Goal: Task Accomplishment & Management: Manage account settings

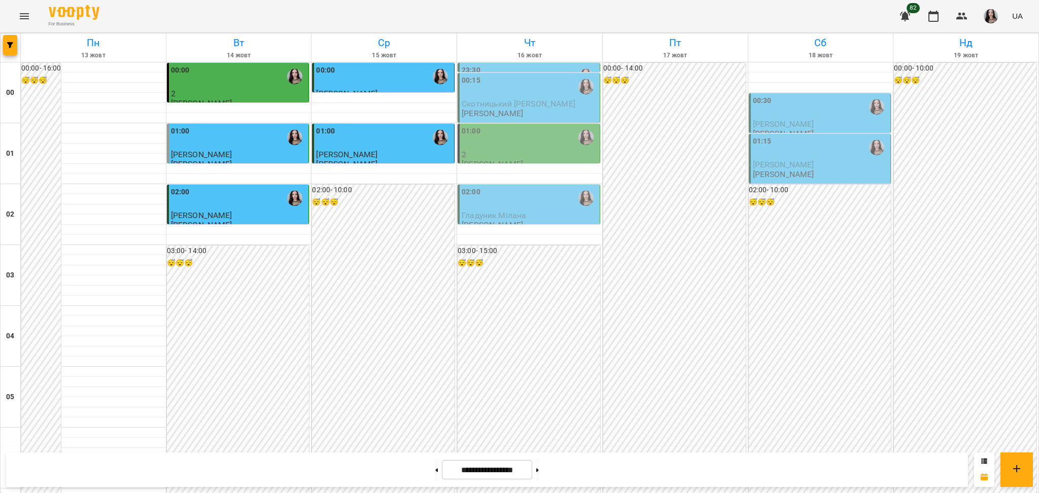
scroll to position [974, 0]
click at [26, 19] on icon "Menu" at bounding box center [24, 16] width 9 height 6
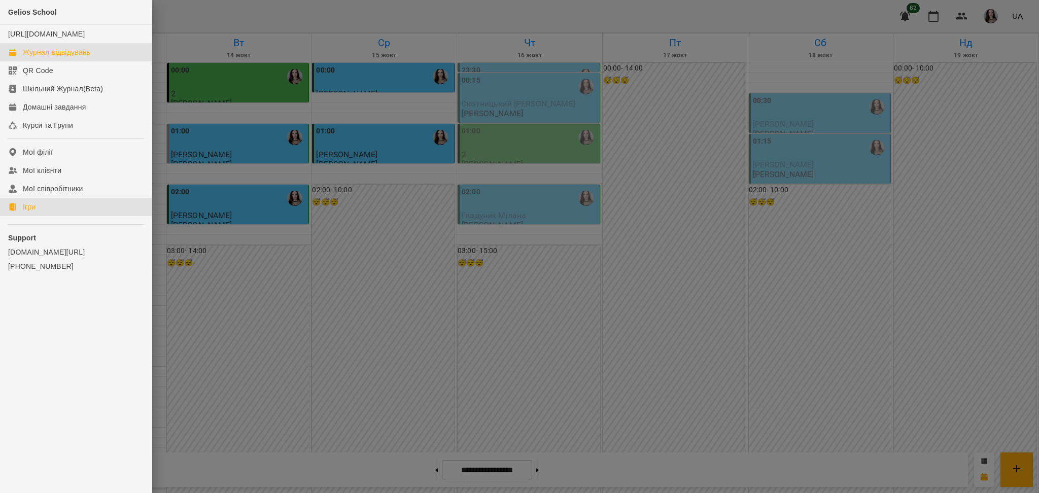
click at [38, 212] on link "Ігри" at bounding box center [76, 207] width 152 height 18
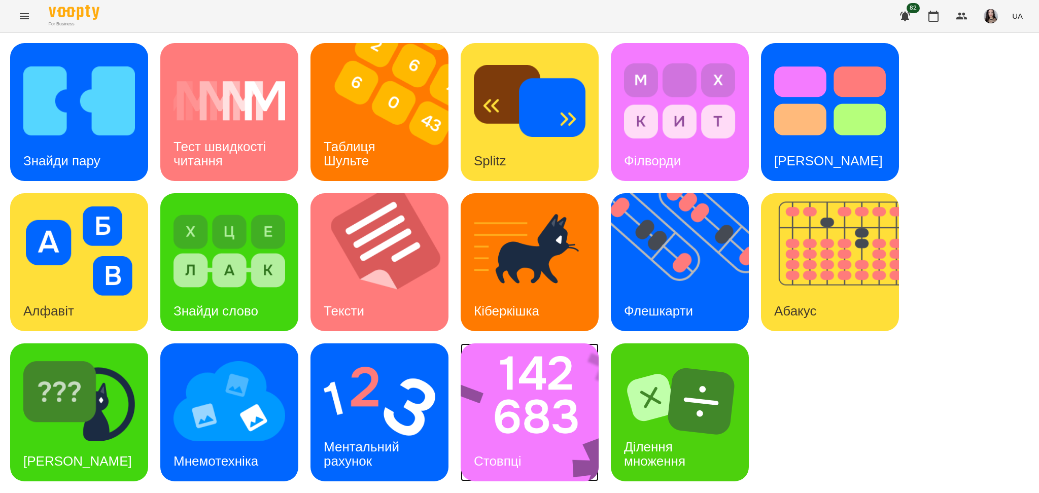
click at [532, 446] on div "Стовпці" at bounding box center [498, 462] width 74 height 40
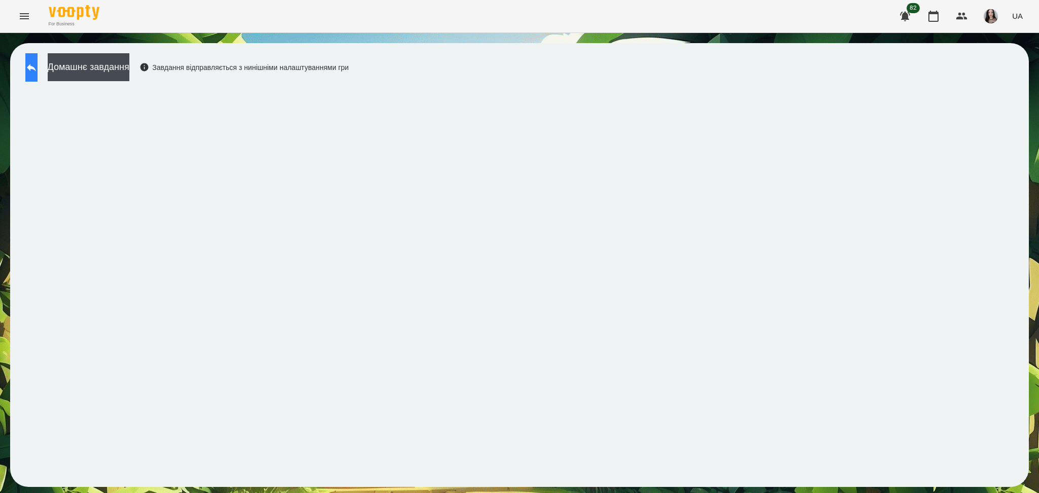
click at [36, 67] on icon at bounding box center [31, 68] width 9 height 8
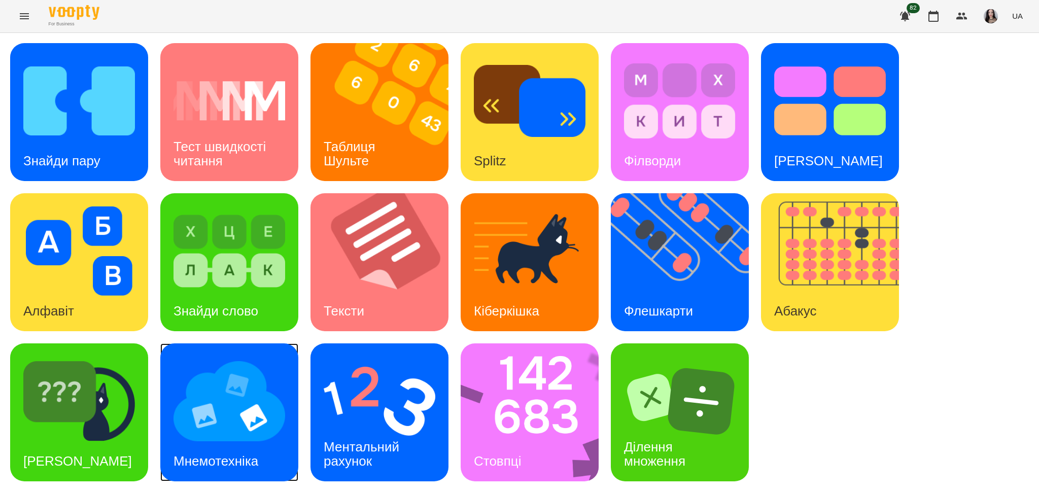
click at [233, 410] on img at bounding box center [230, 401] width 112 height 89
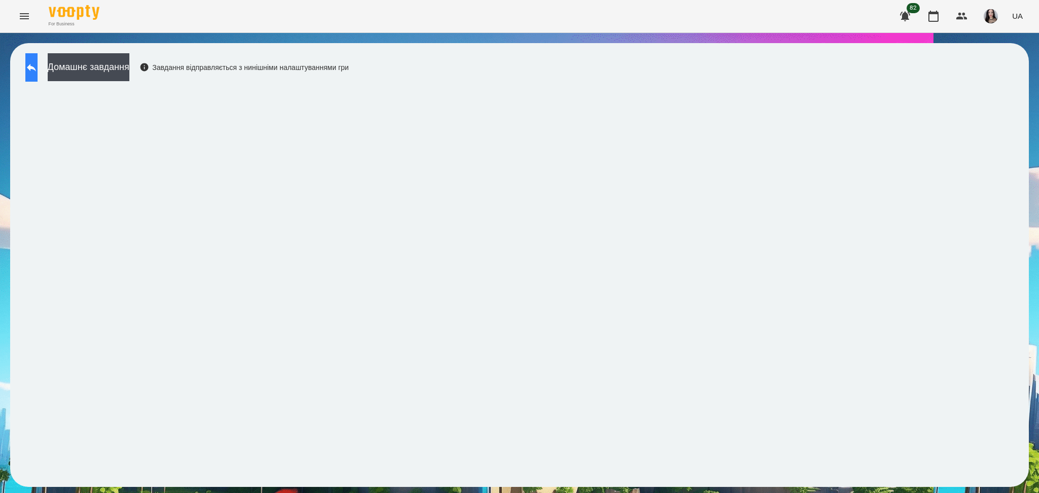
click at [26, 61] on button at bounding box center [31, 67] width 12 height 28
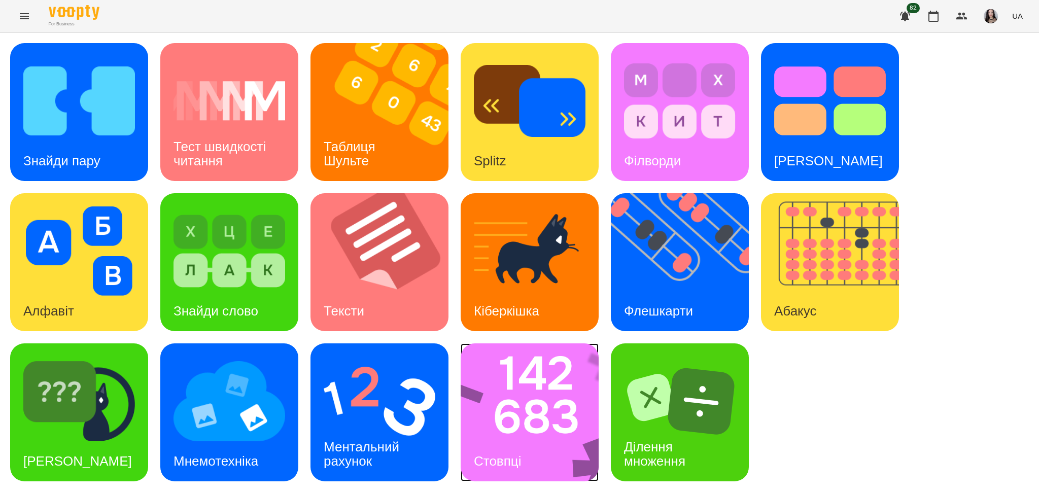
click at [521, 439] on img at bounding box center [536, 413] width 151 height 138
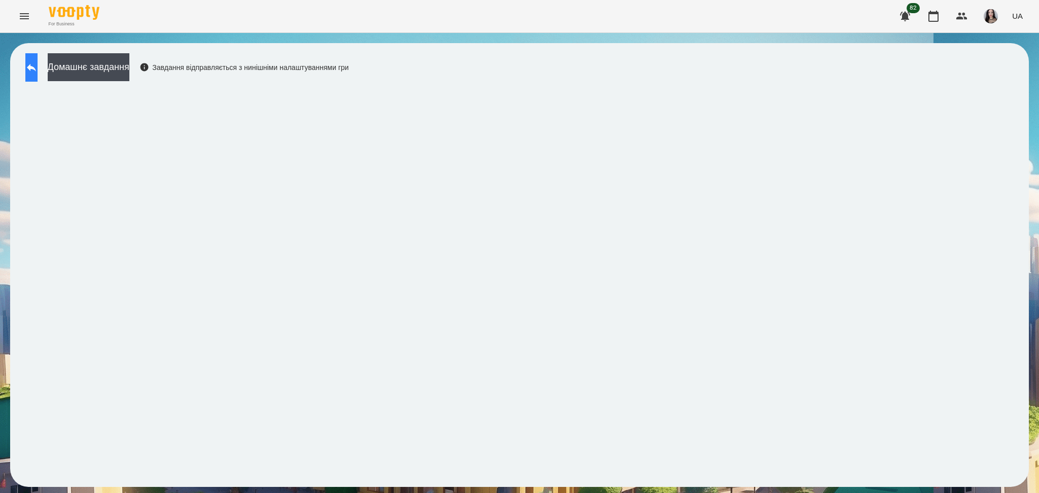
click at [36, 70] on icon at bounding box center [31, 67] width 12 height 12
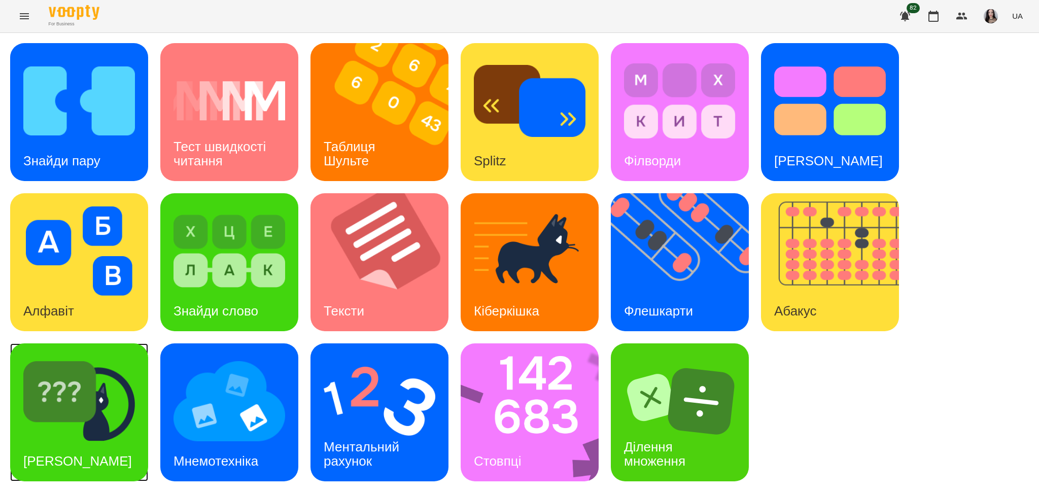
click at [63, 399] on img at bounding box center [79, 401] width 112 height 89
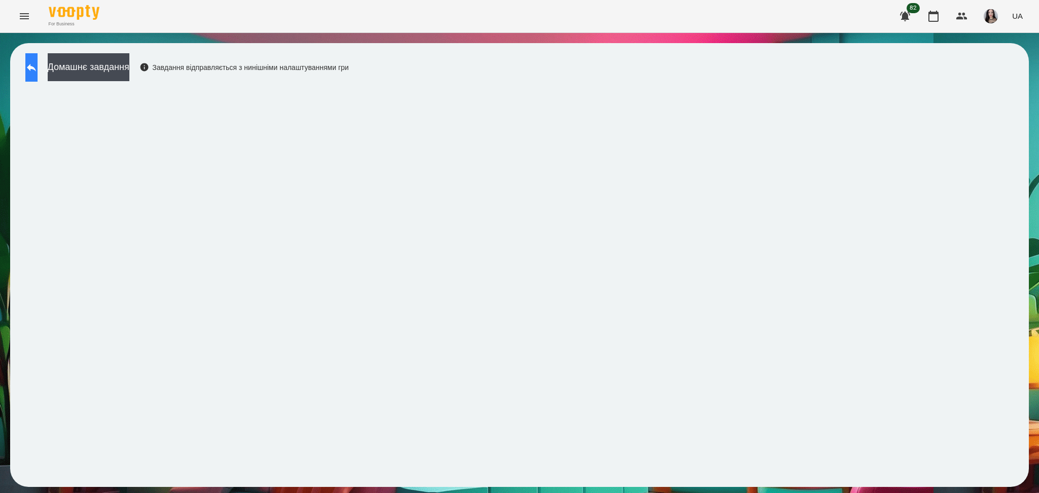
click at [33, 63] on button at bounding box center [31, 67] width 12 height 28
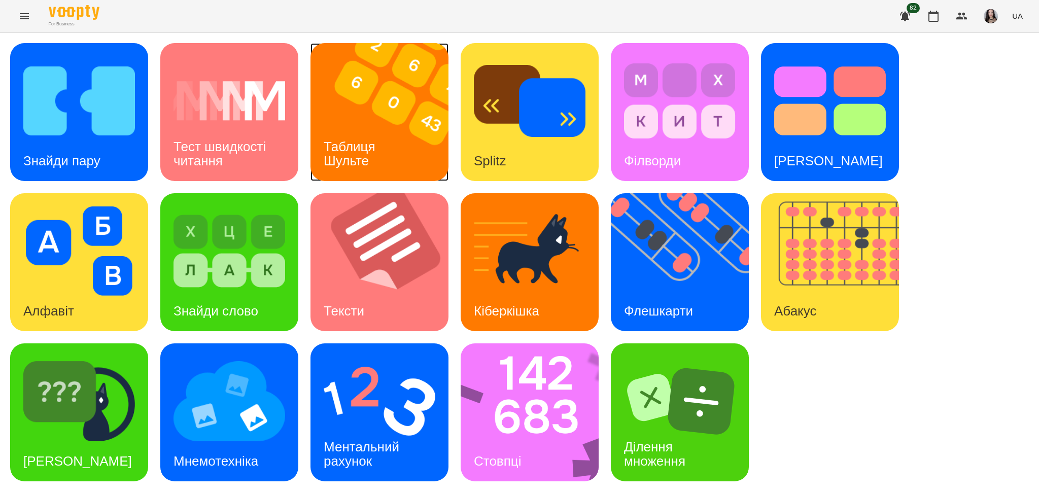
click at [382, 128] on div "Таблиця Шульте" at bounding box center [352, 154] width 82 height 54
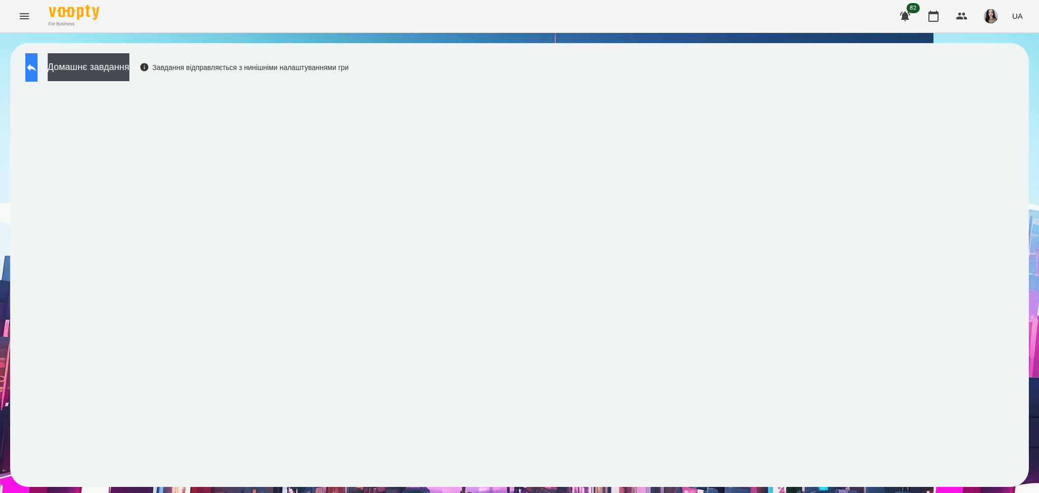
click at [38, 65] on button at bounding box center [31, 67] width 12 height 28
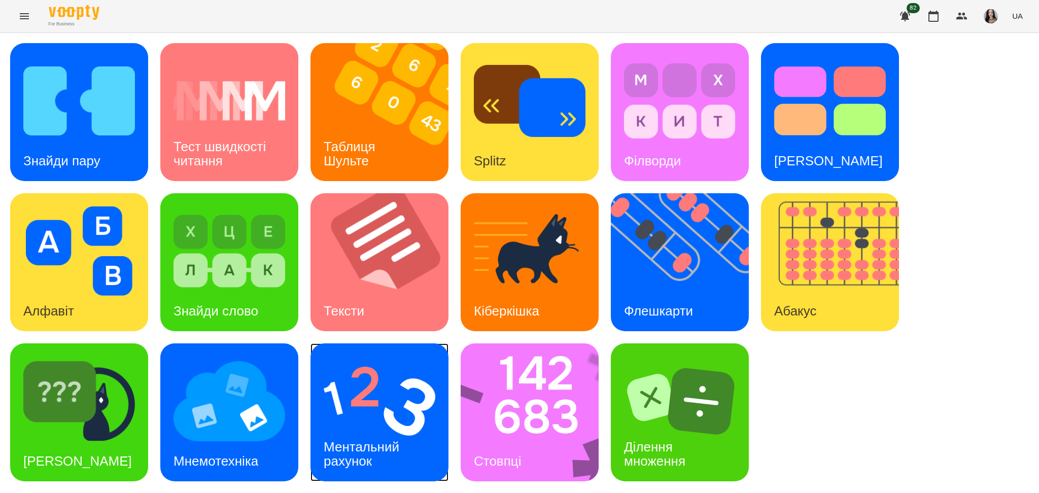
click at [375, 427] on div "Ментальний рахунок" at bounding box center [364, 454] width 106 height 54
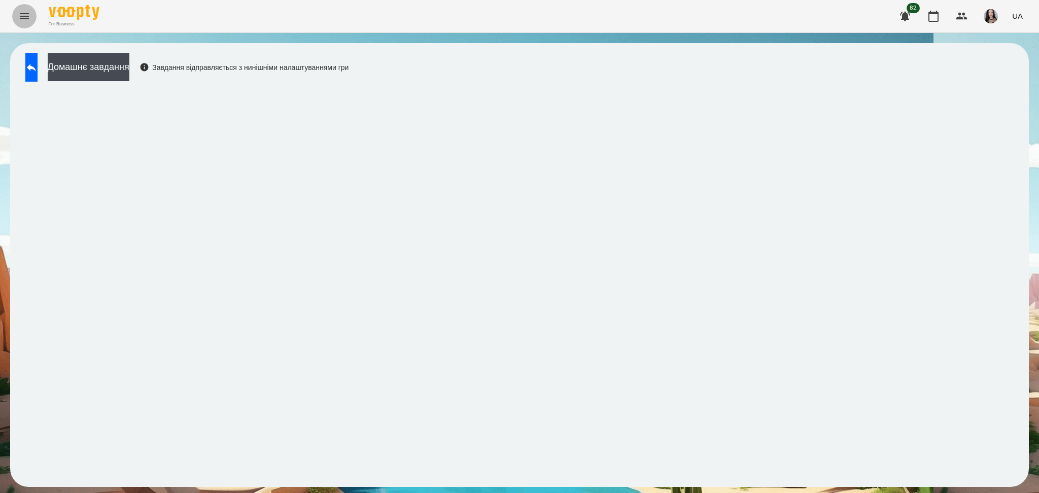
click at [20, 20] on icon "Menu" at bounding box center [24, 16] width 12 height 12
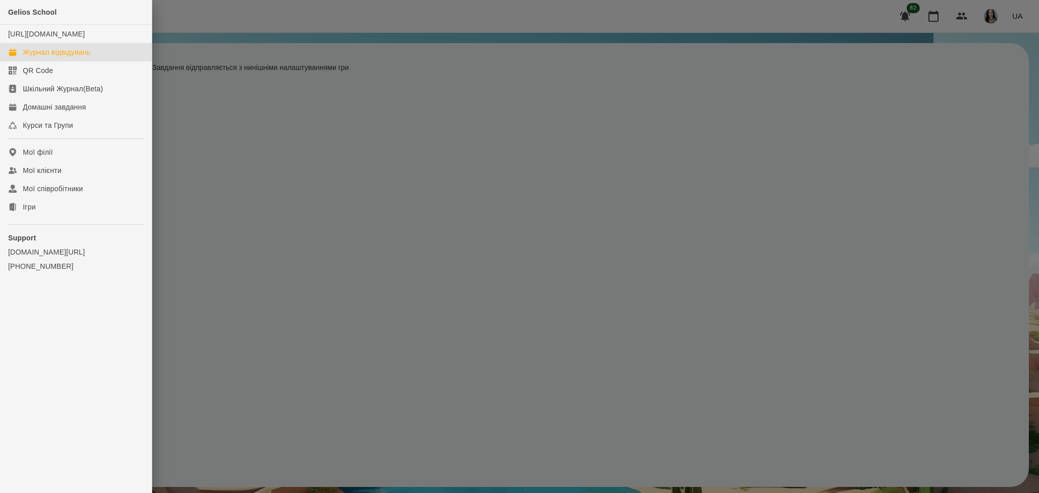
click at [60, 61] on link "Журнал відвідувань" at bounding box center [76, 52] width 152 height 18
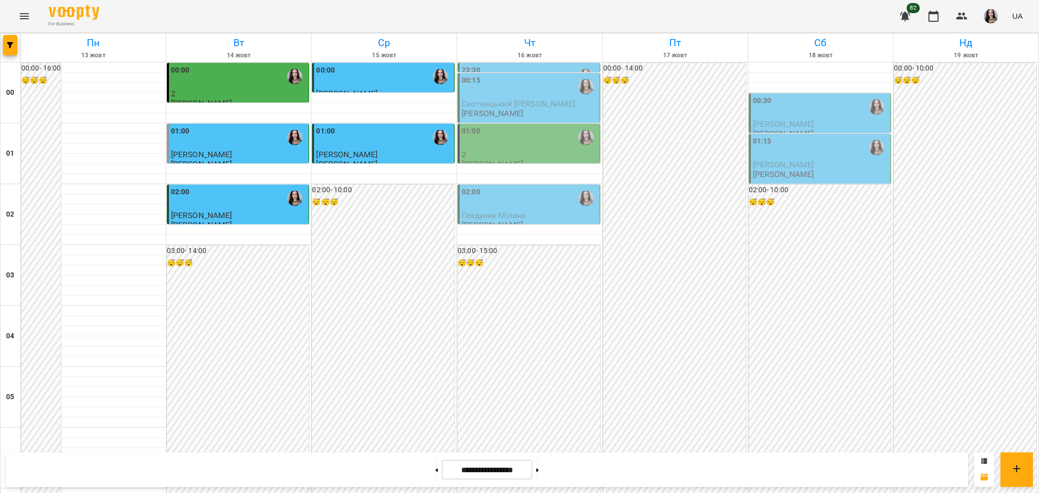
scroll to position [1076, 0]
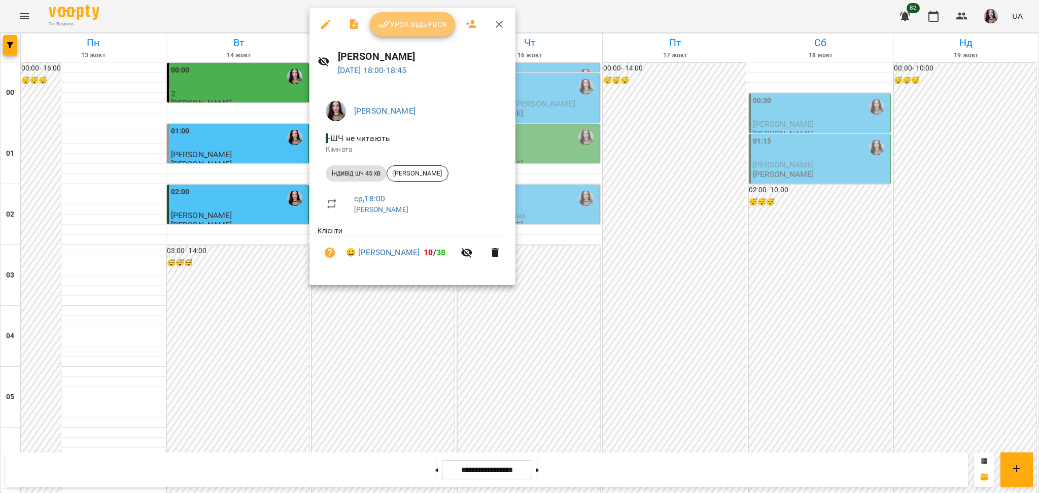
click at [408, 28] on span "Урок відбувся" at bounding box center [412, 24] width 69 height 12
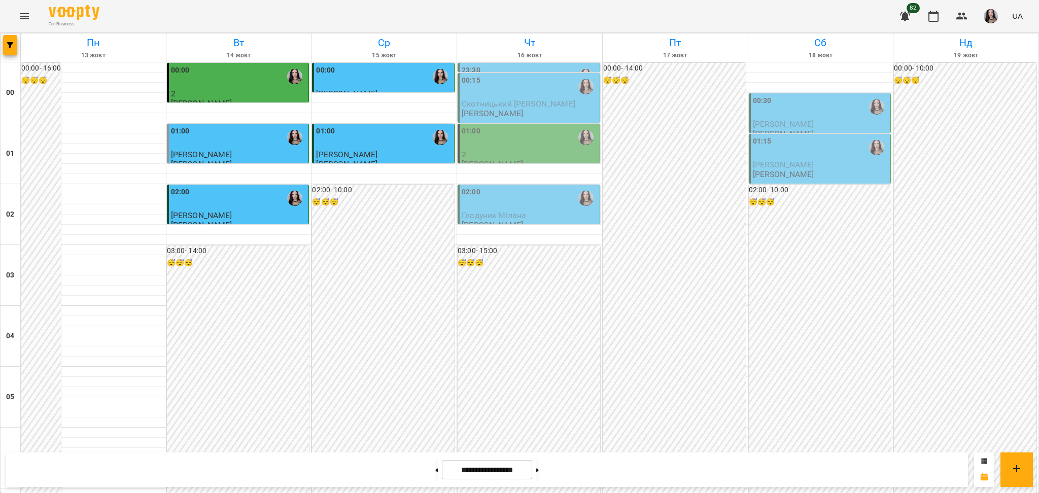
scroll to position [1076, 0]
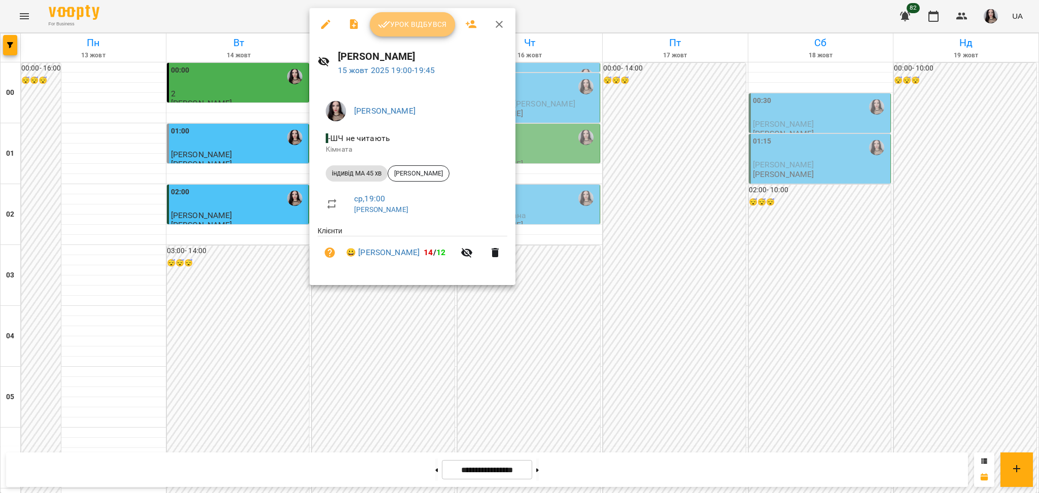
click at [412, 20] on span "Урок відбувся" at bounding box center [412, 24] width 69 height 12
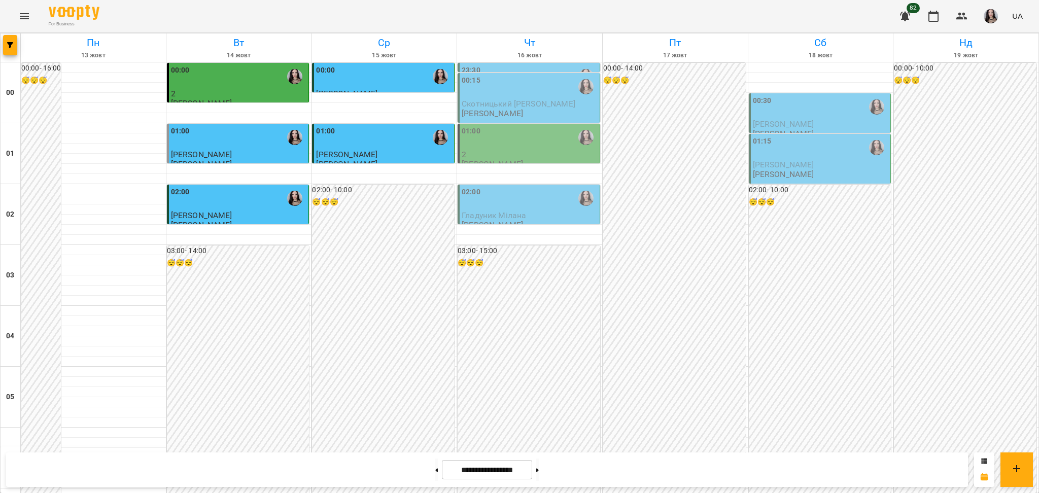
scroll to position [1076, 0]
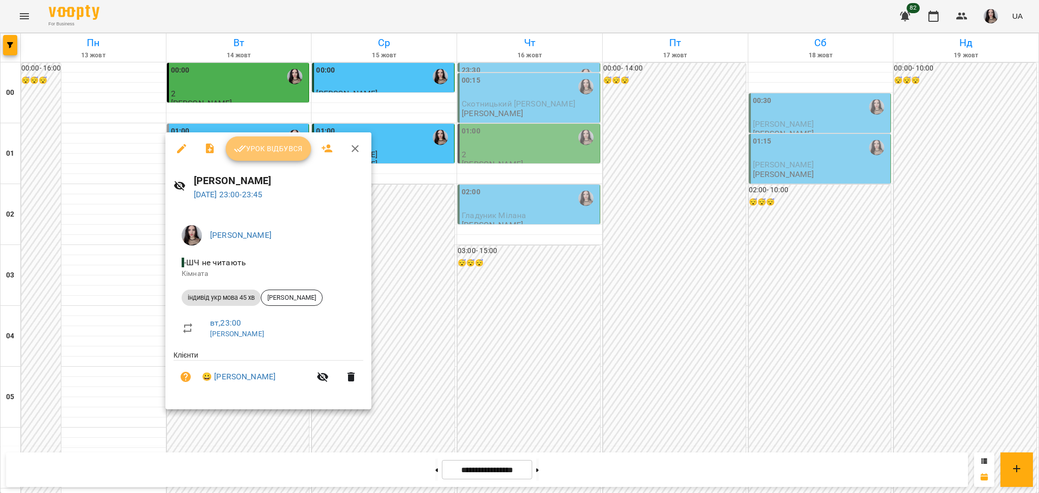
click at [278, 139] on button "Урок відбувся" at bounding box center [268, 149] width 85 height 24
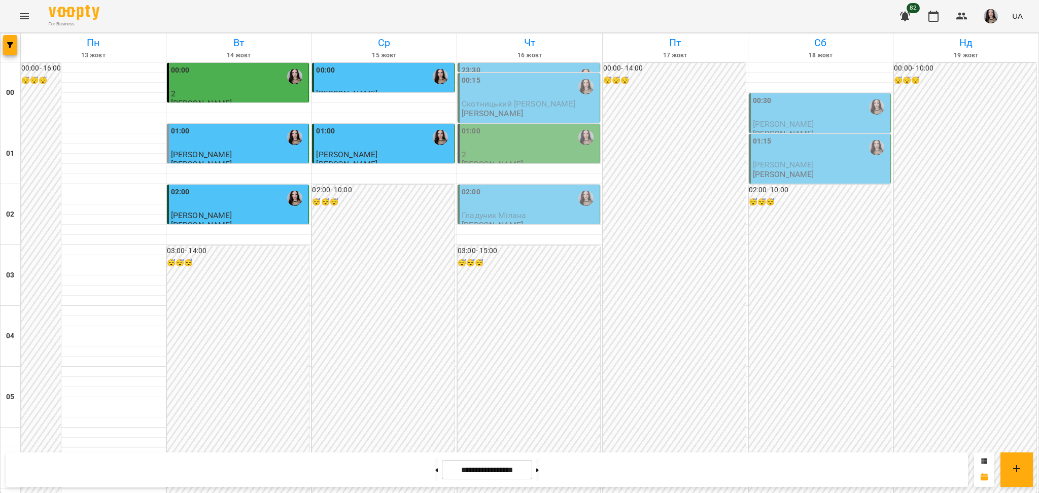
scroll to position [1076, 0]
